Goal: Navigation & Orientation: Understand site structure

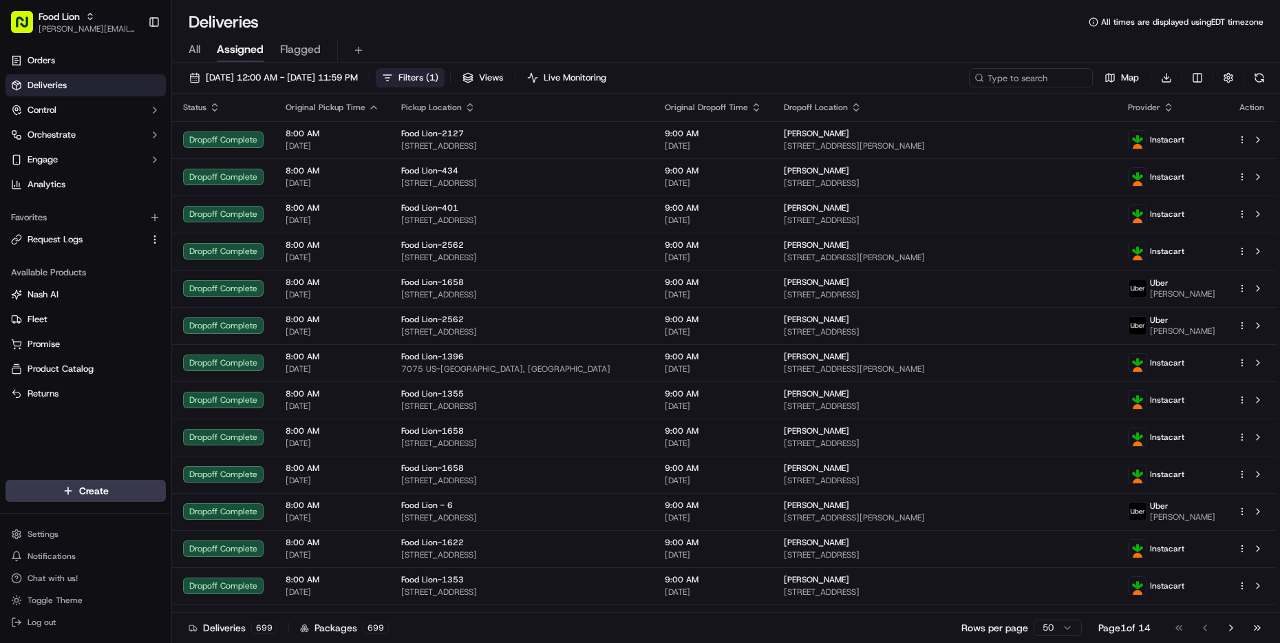
click at [443, 74] on button "Filters ( 1 )" at bounding box center [410, 77] width 69 height 19
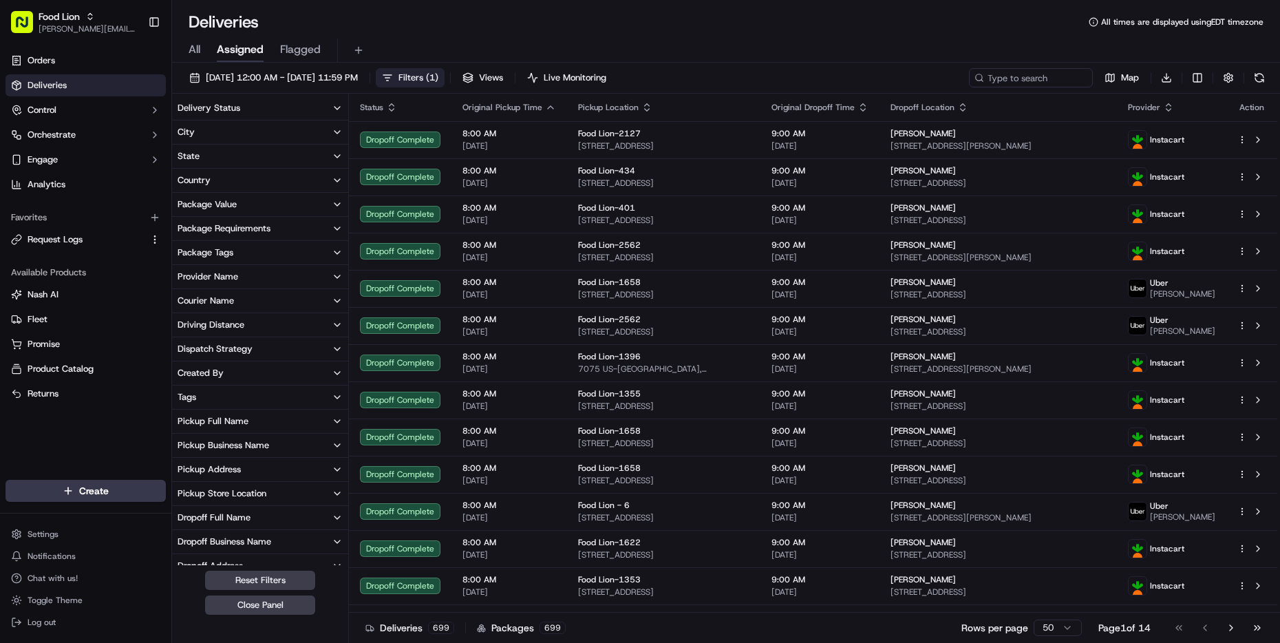
click at [443, 74] on button "Filters ( 1 )" at bounding box center [410, 77] width 69 height 19
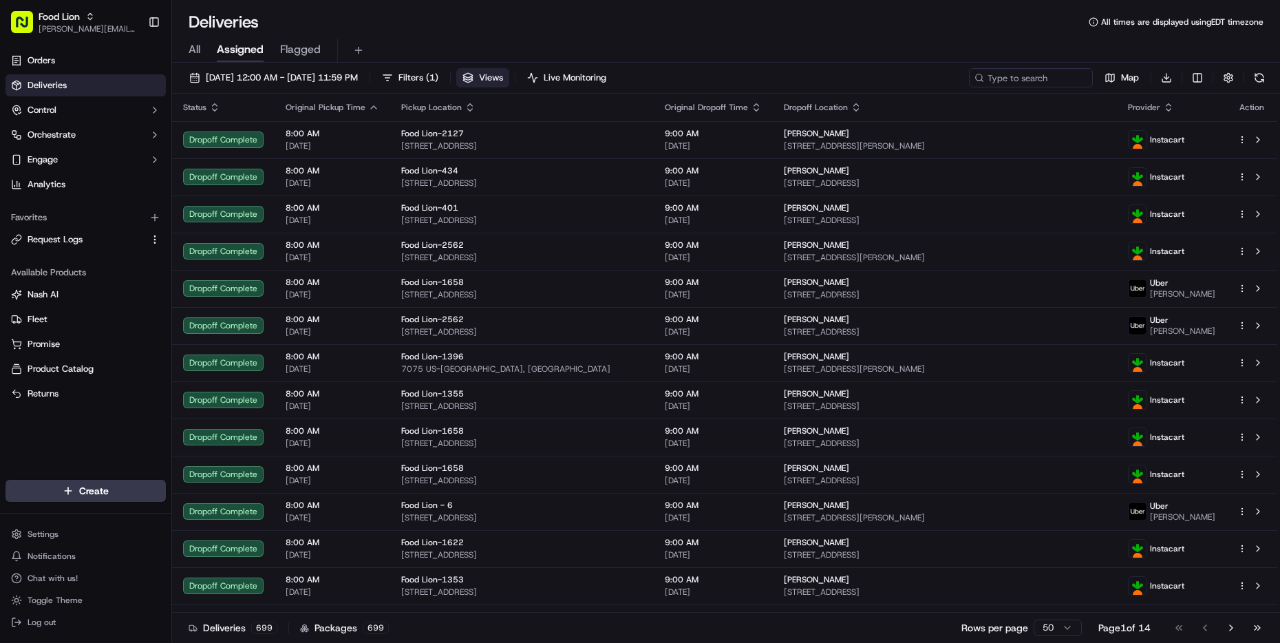
click at [503, 80] on span "Views" at bounding box center [491, 78] width 24 height 12
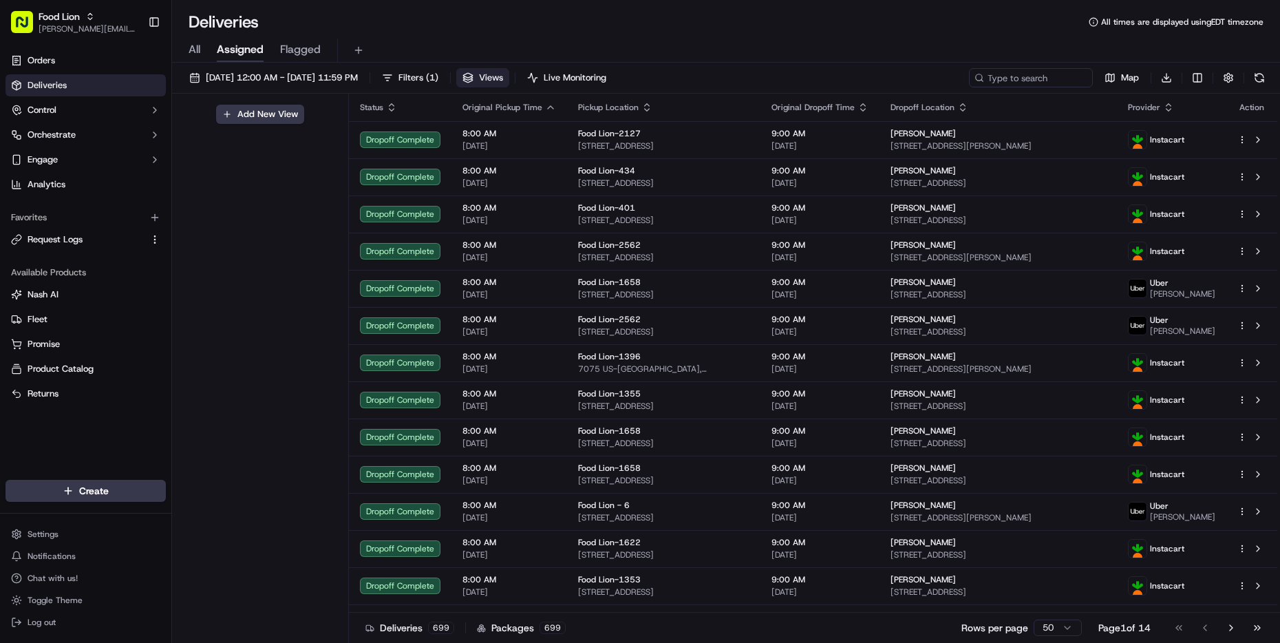
click at [503, 80] on span "Views" at bounding box center [491, 78] width 24 height 12
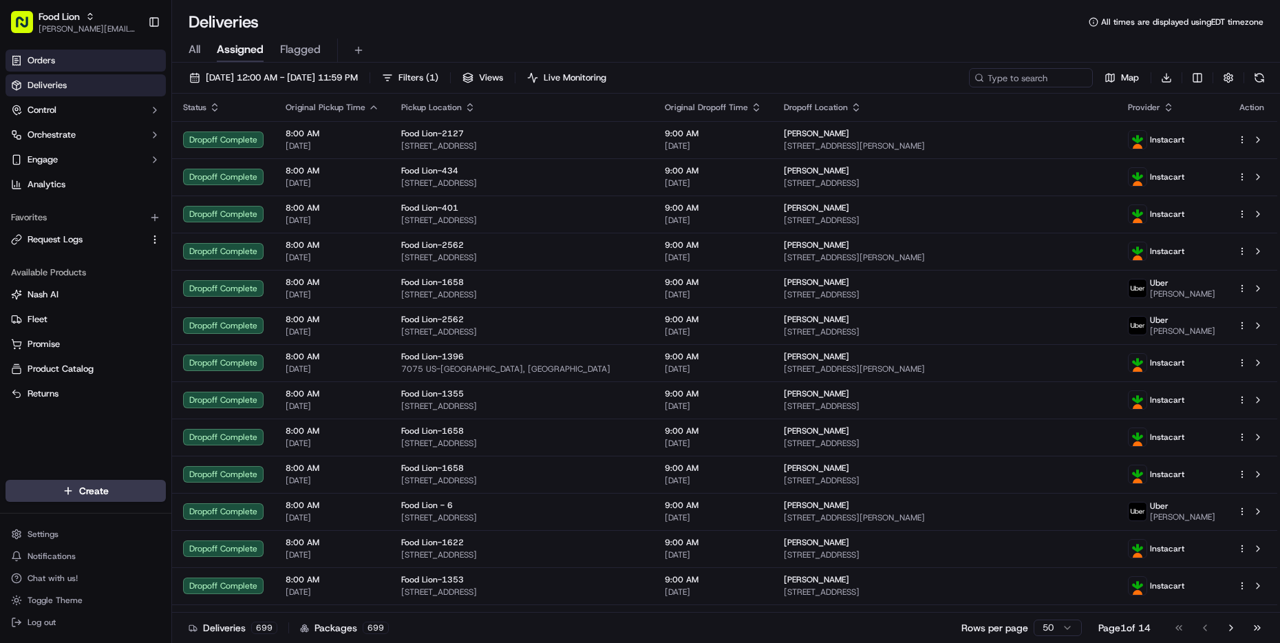
click at [57, 65] on link "Orders" at bounding box center [86, 61] width 160 height 22
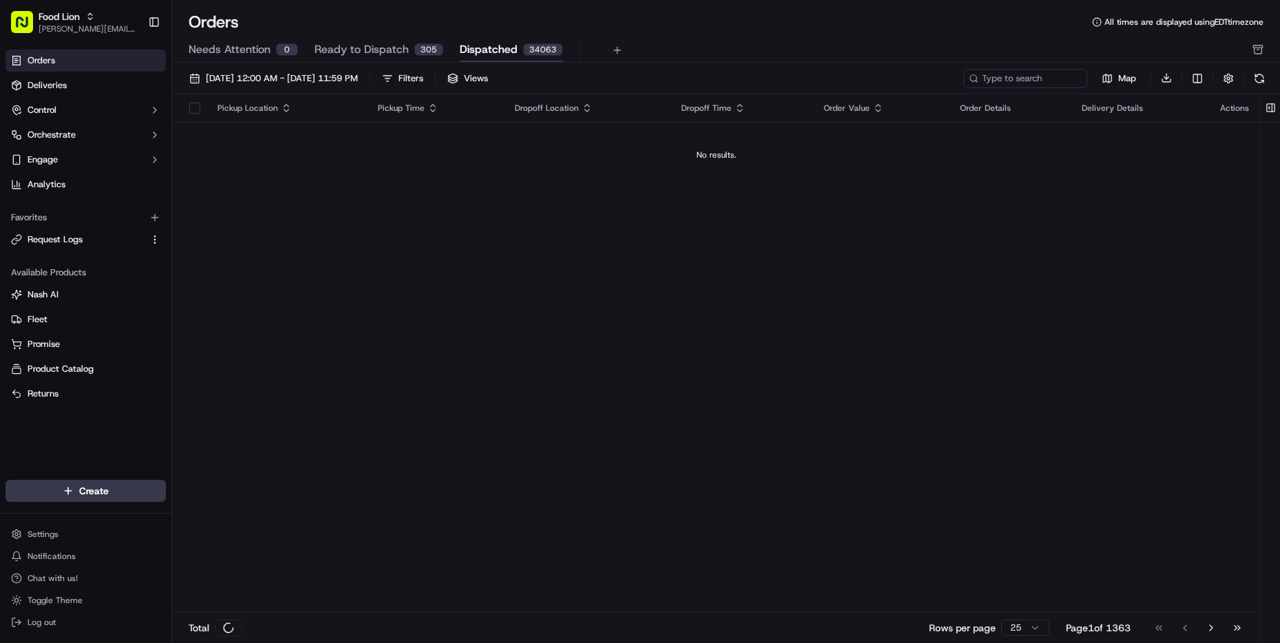
click at [505, 52] on span "Dispatched" at bounding box center [489, 49] width 58 height 17
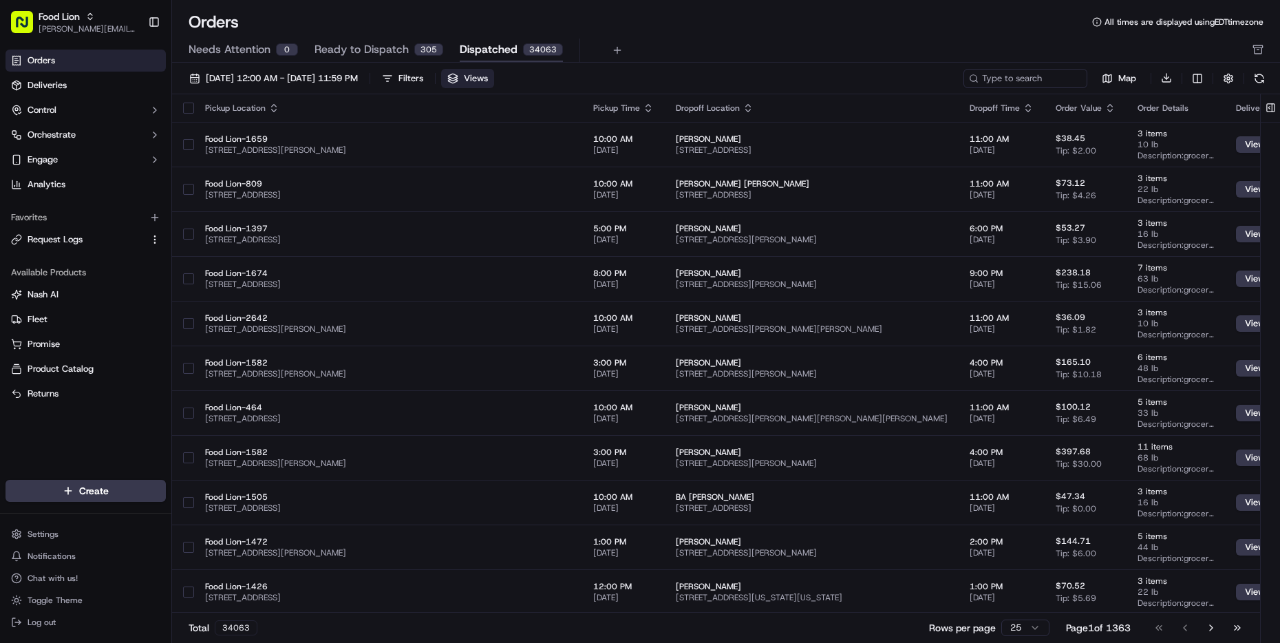
click at [494, 77] on button "Views" at bounding box center [467, 78] width 53 height 19
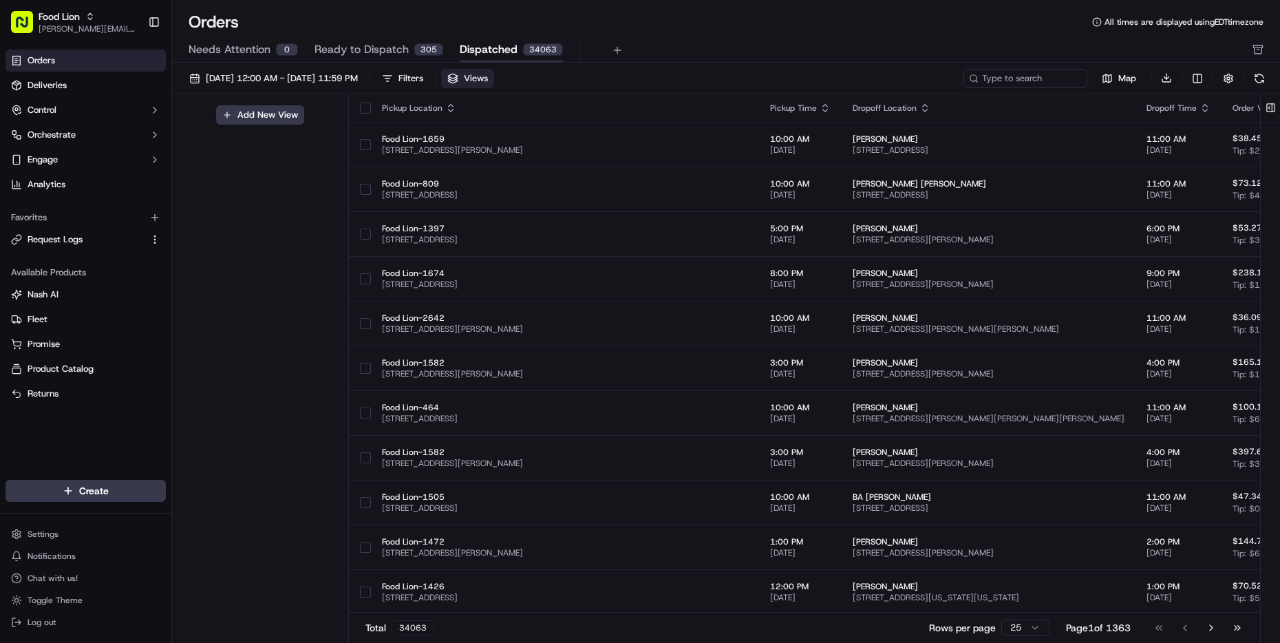
click at [494, 77] on button "Views" at bounding box center [467, 78] width 53 height 19
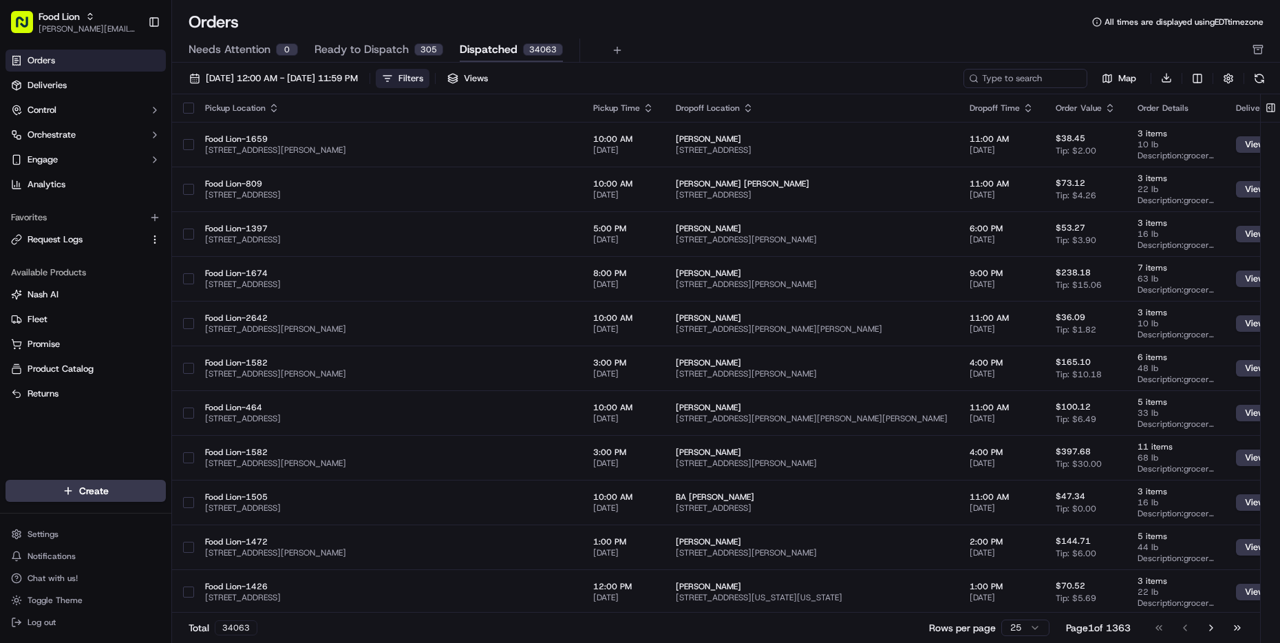
click at [429, 74] on button "Filters" at bounding box center [403, 78] width 54 height 19
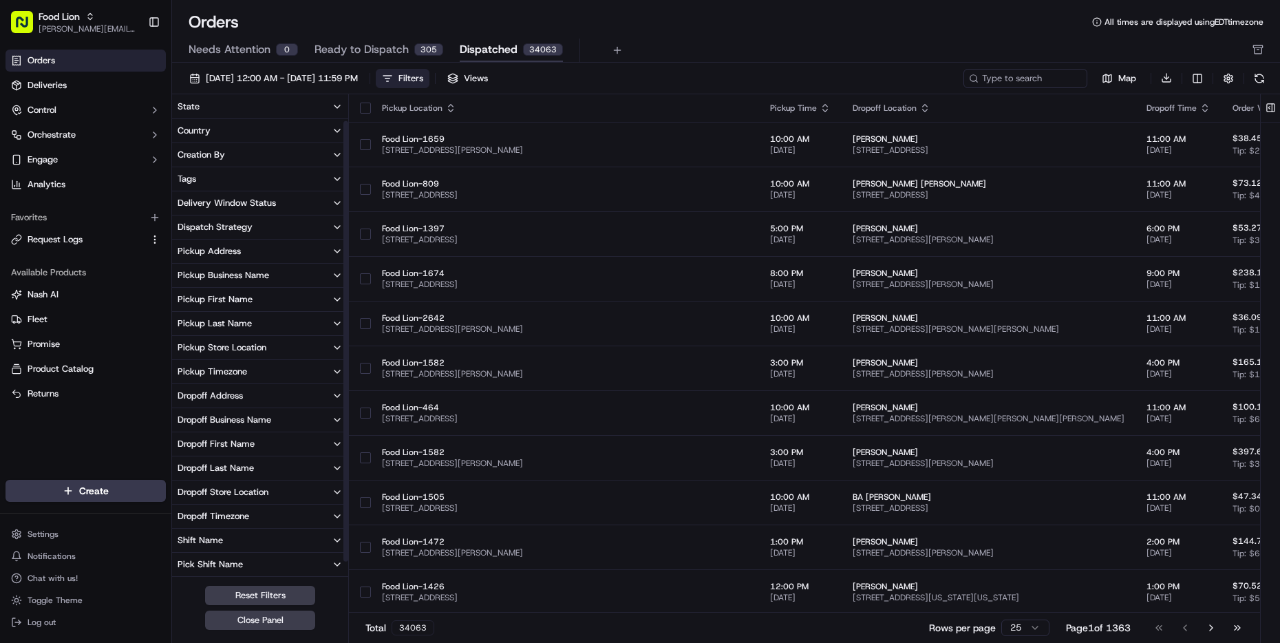
scroll to position [47, 0]
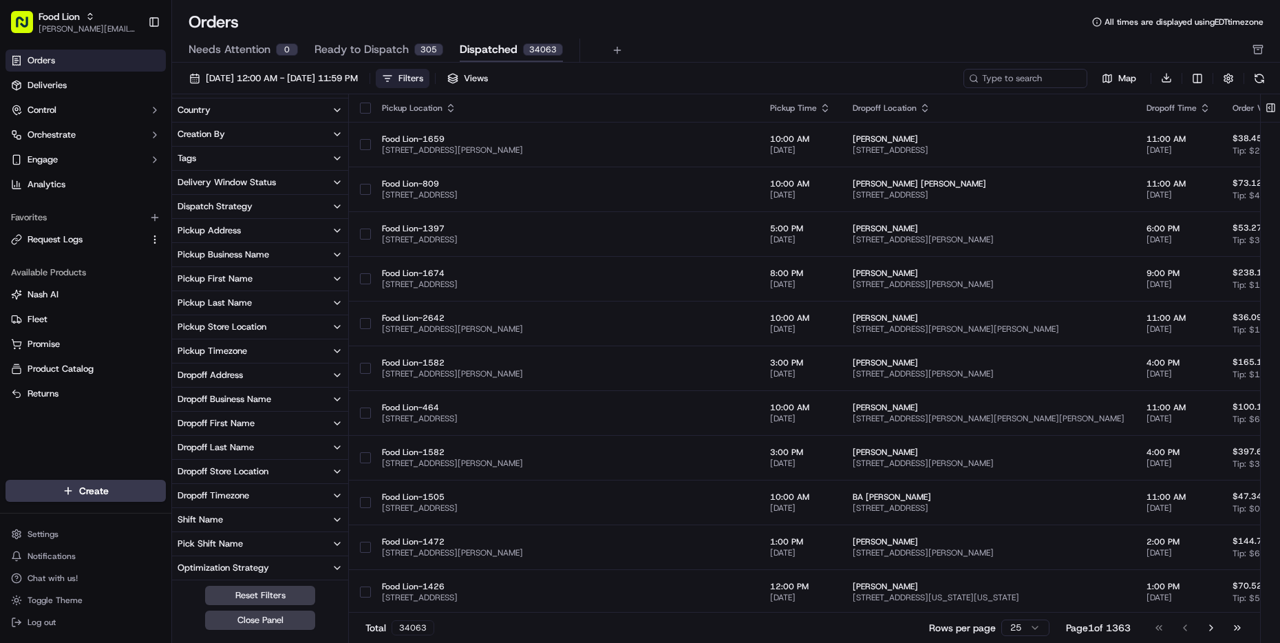
click at [115, 62] on link "Orders" at bounding box center [86, 61] width 160 height 22
click at [103, 110] on button "Control" at bounding box center [86, 110] width 160 height 22
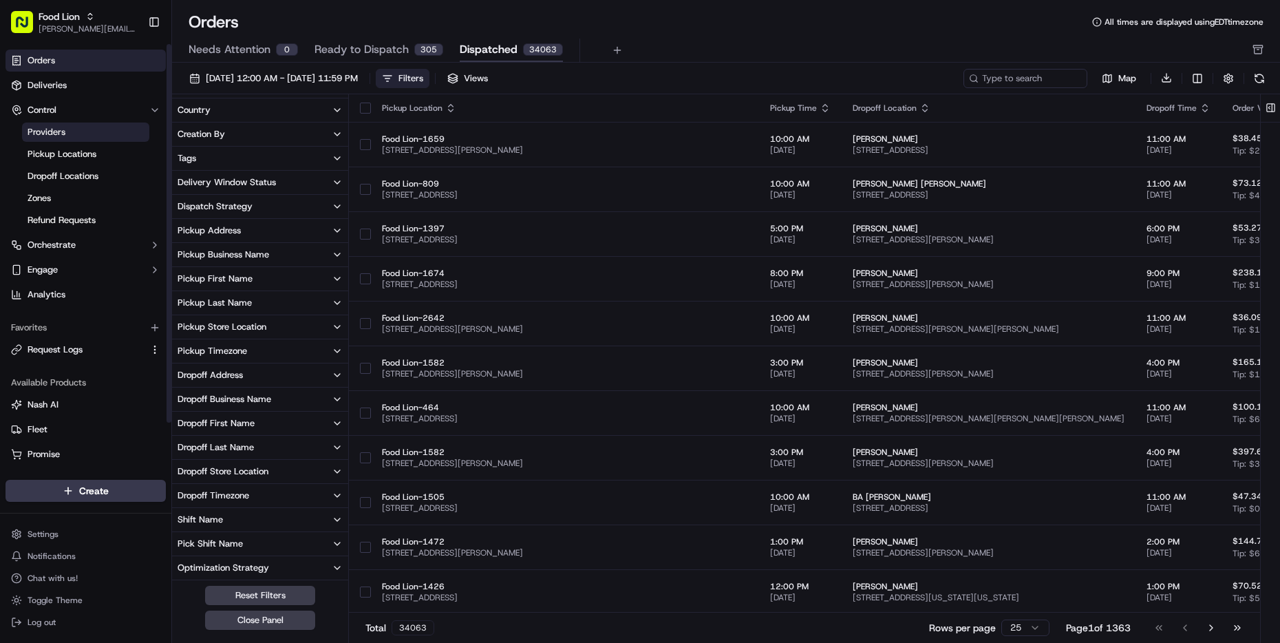
click at [38, 134] on span "Providers" at bounding box center [47, 132] width 38 height 12
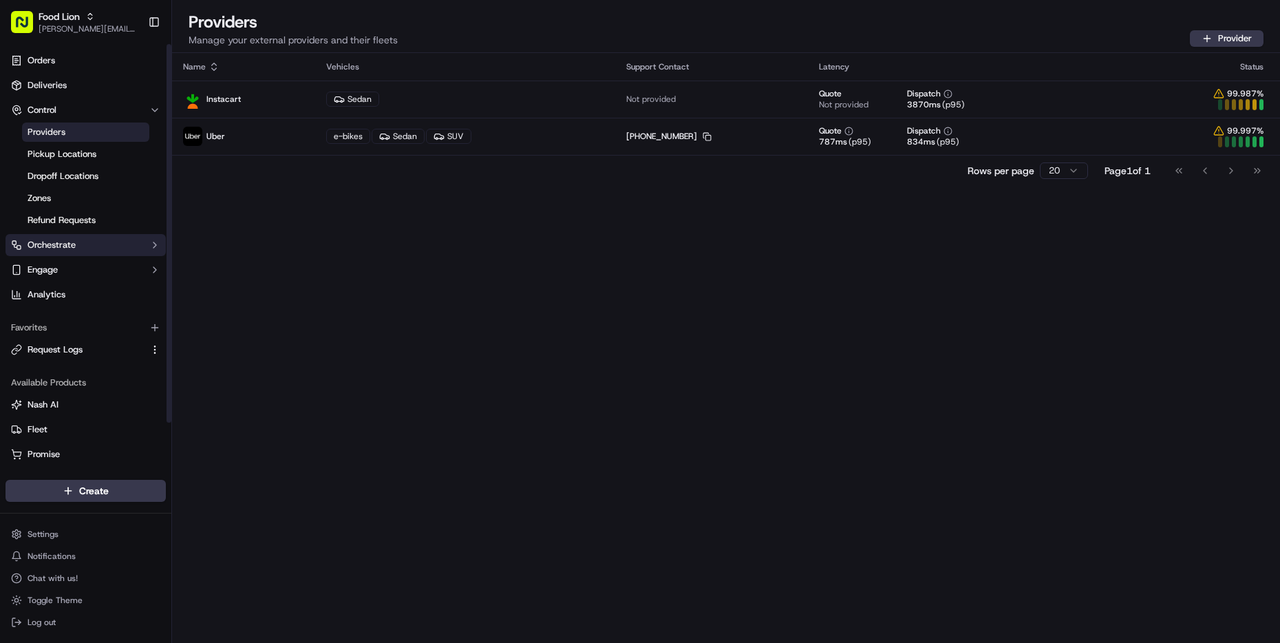
click at [54, 246] on span "Orchestrate" at bounding box center [52, 245] width 48 height 12
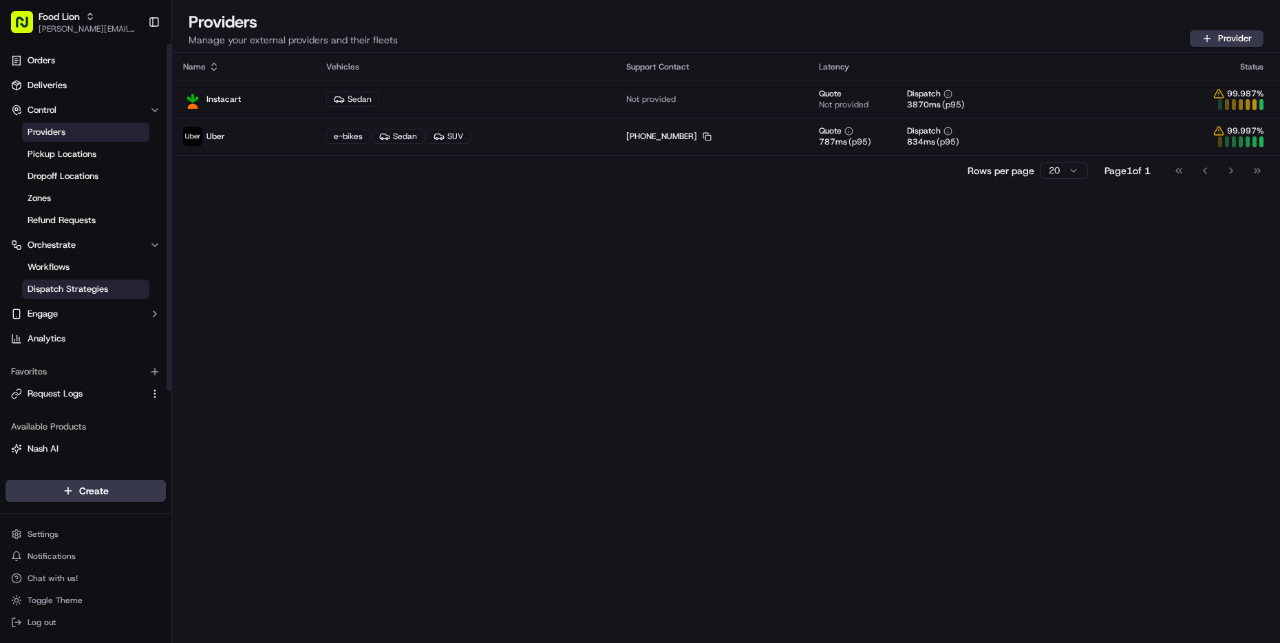
click at [66, 288] on span "Dispatch Strategies" at bounding box center [68, 289] width 81 height 12
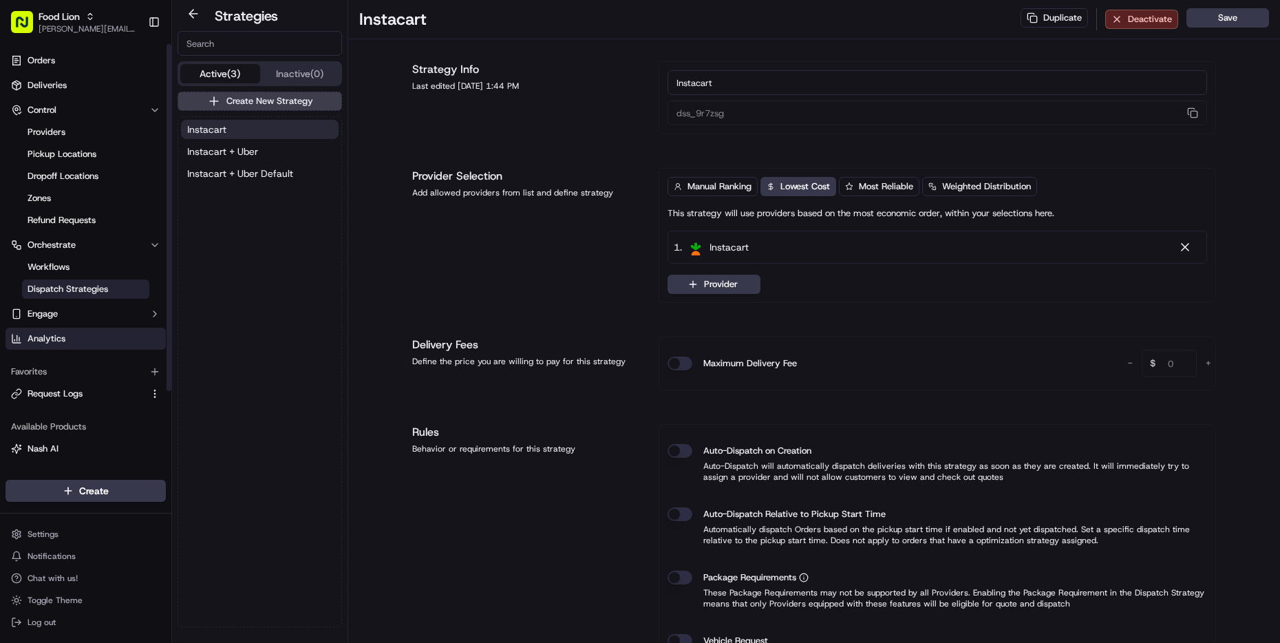
click at [65, 343] on link "Analytics" at bounding box center [86, 339] width 160 height 22
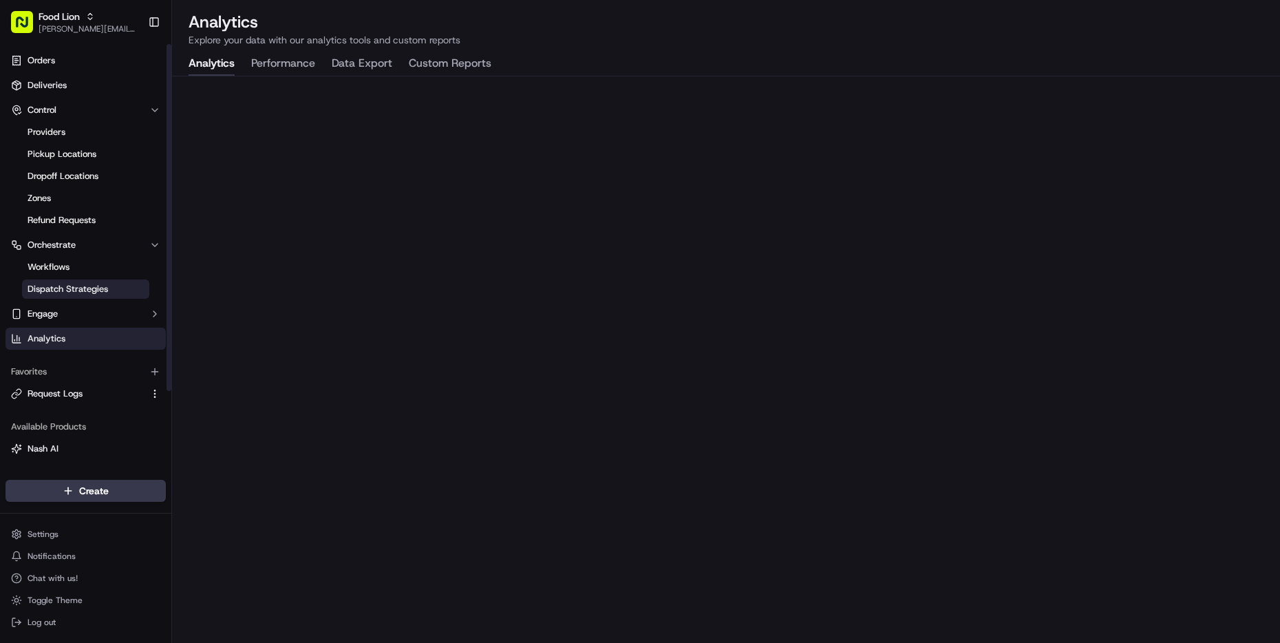
click at [58, 287] on span "Dispatch Strategies" at bounding box center [68, 289] width 81 height 12
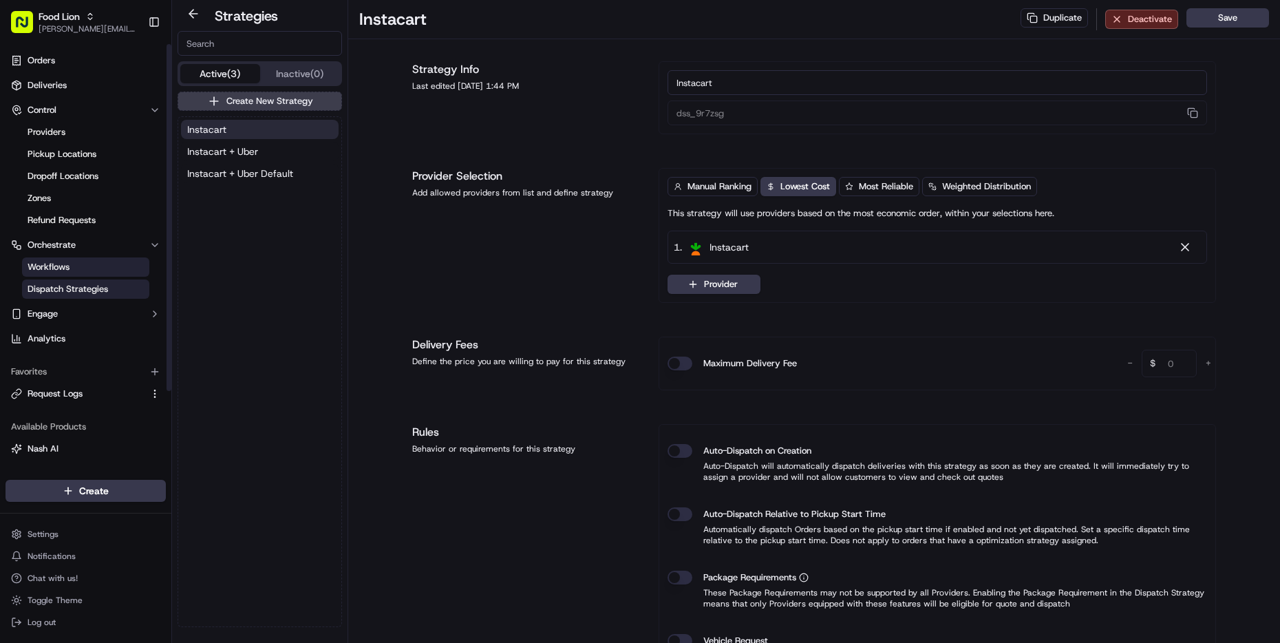
click at [58, 262] on span "Workflows" at bounding box center [49, 267] width 42 height 12
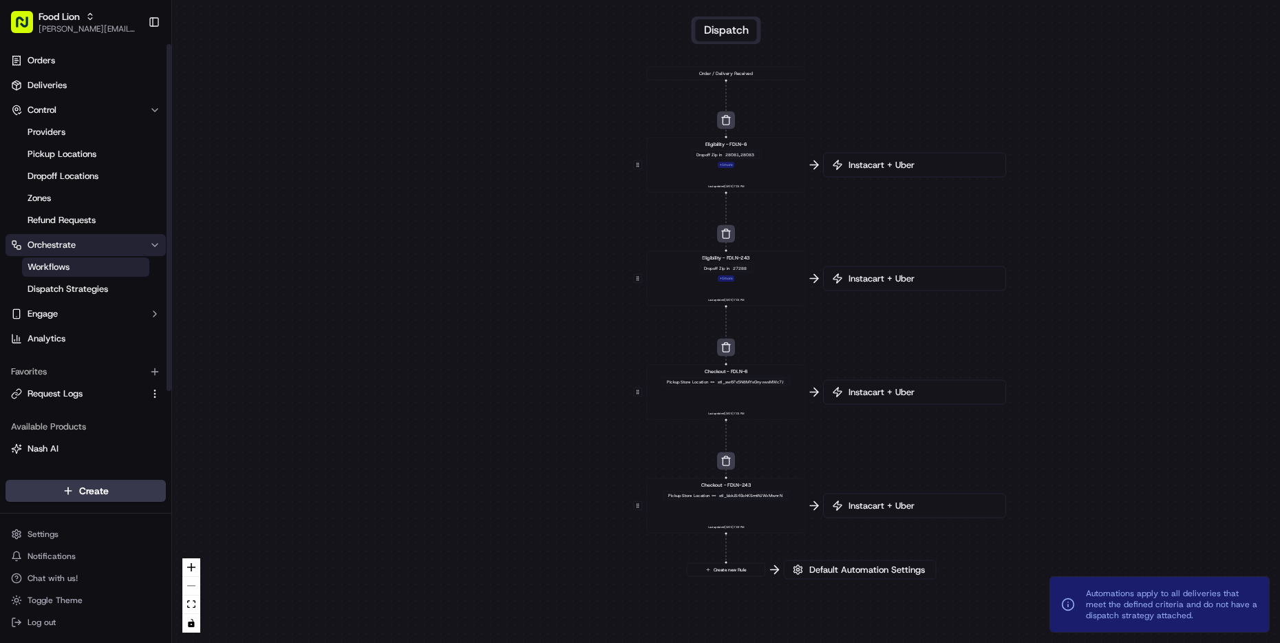
click at [58, 243] on span "Orchestrate" at bounding box center [52, 245] width 48 height 12
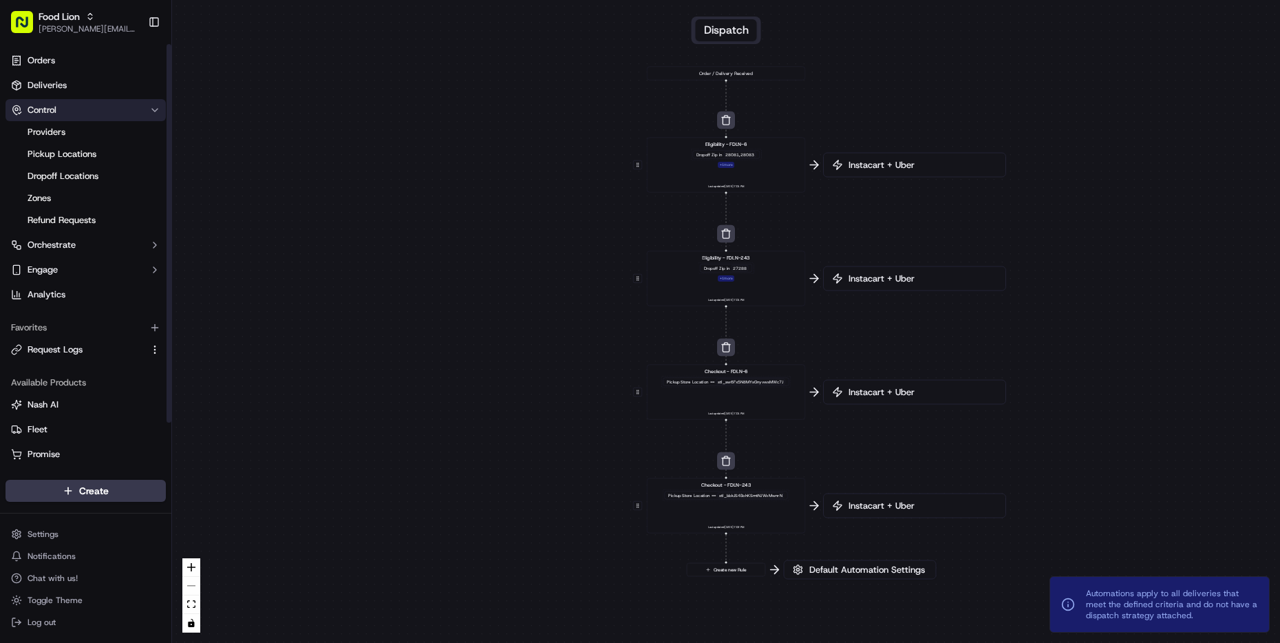
click at [156, 108] on icon "button" at bounding box center [154, 110] width 11 height 11
